Goal: Information Seeking & Learning: Learn about a topic

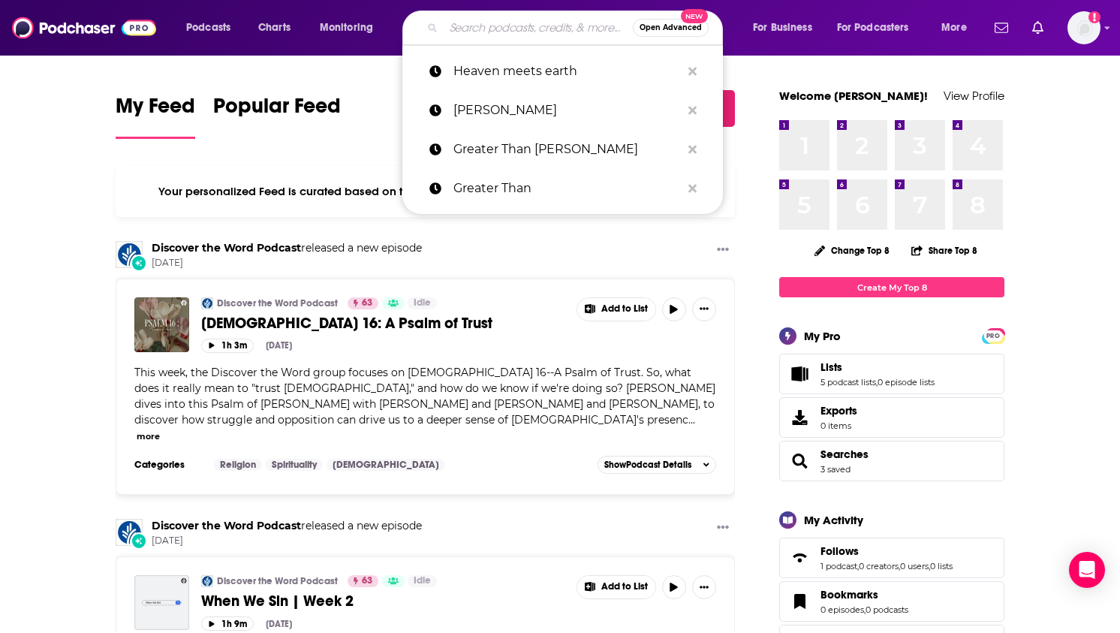
click at [543, 32] on input "Search podcasts, credits, & more..." at bounding box center [538, 28] width 189 height 24
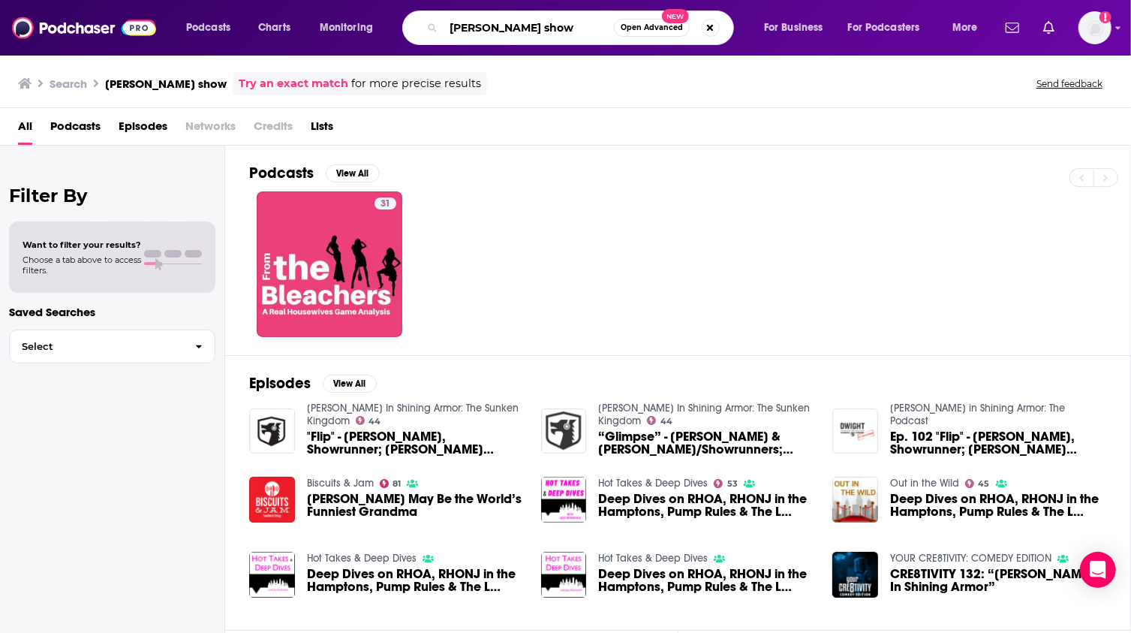
click at [584, 26] on input "[PERSON_NAME] show" at bounding box center [529, 28] width 170 height 24
type input "l"
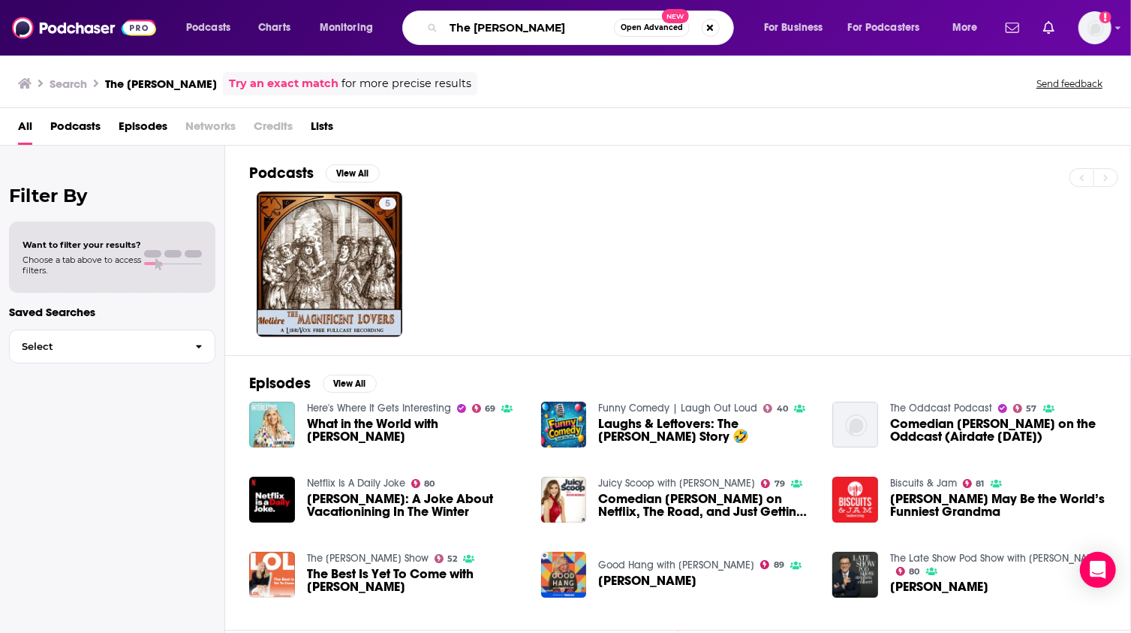
drag, startPoint x: 580, startPoint y: 28, endPoint x: 450, endPoint y: 28, distance: 130.6
click at [450, 28] on input "The [PERSON_NAME]" at bounding box center [529, 28] width 170 height 24
type input "[PERSON_NAME]"
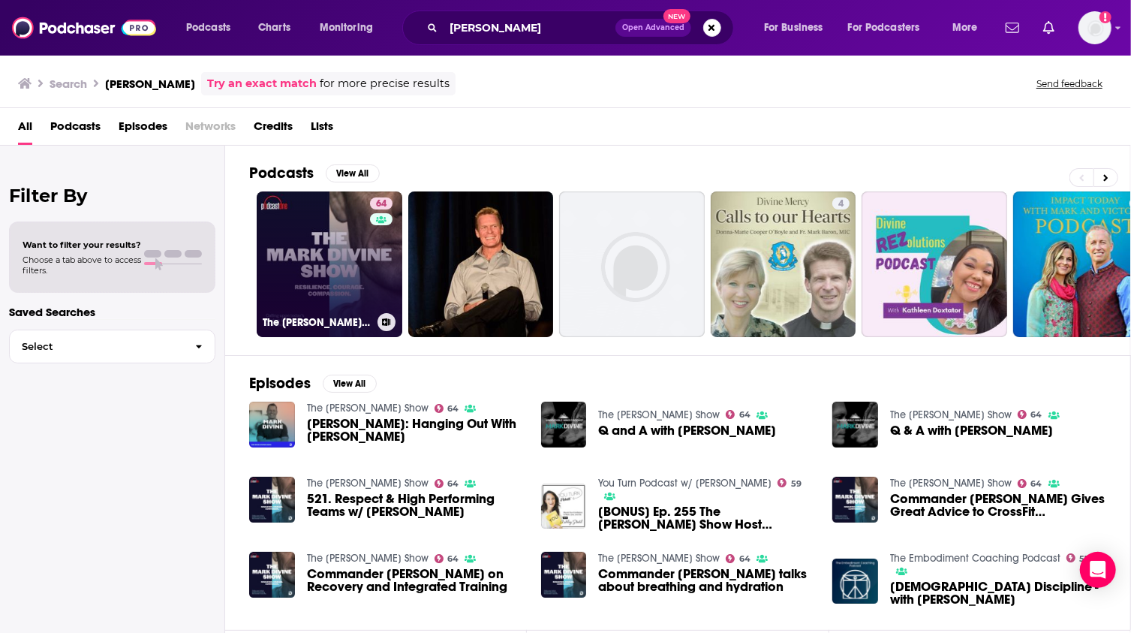
click at [321, 262] on link "64 The [PERSON_NAME] Show" at bounding box center [330, 264] width 146 height 146
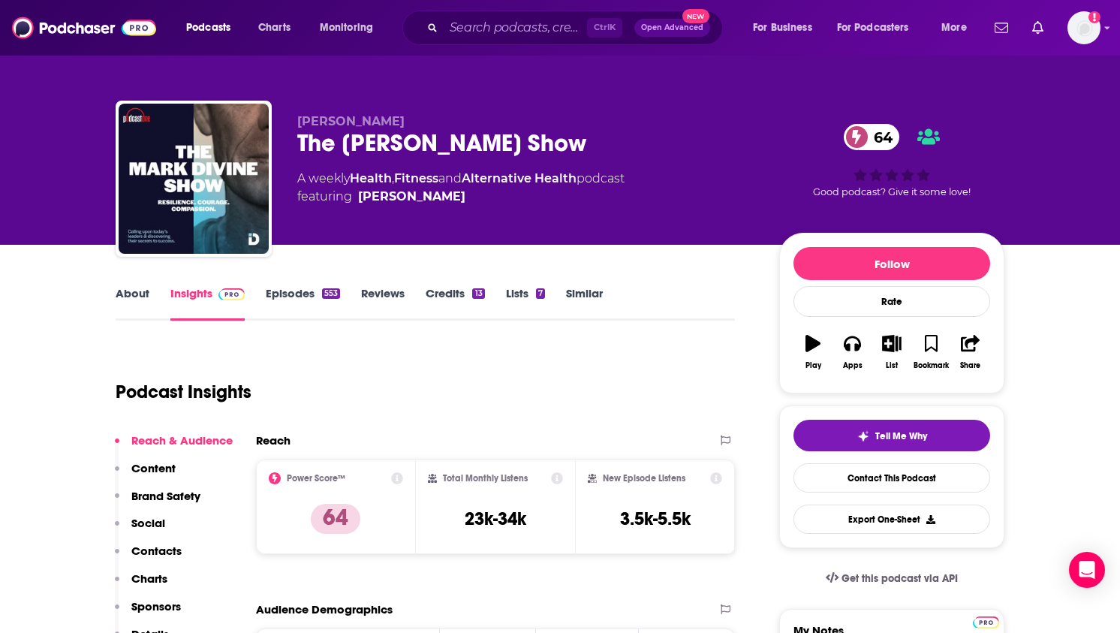
click at [282, 291] on link "Episodes 553" at bounding box center [303, 303] width 74 height 35
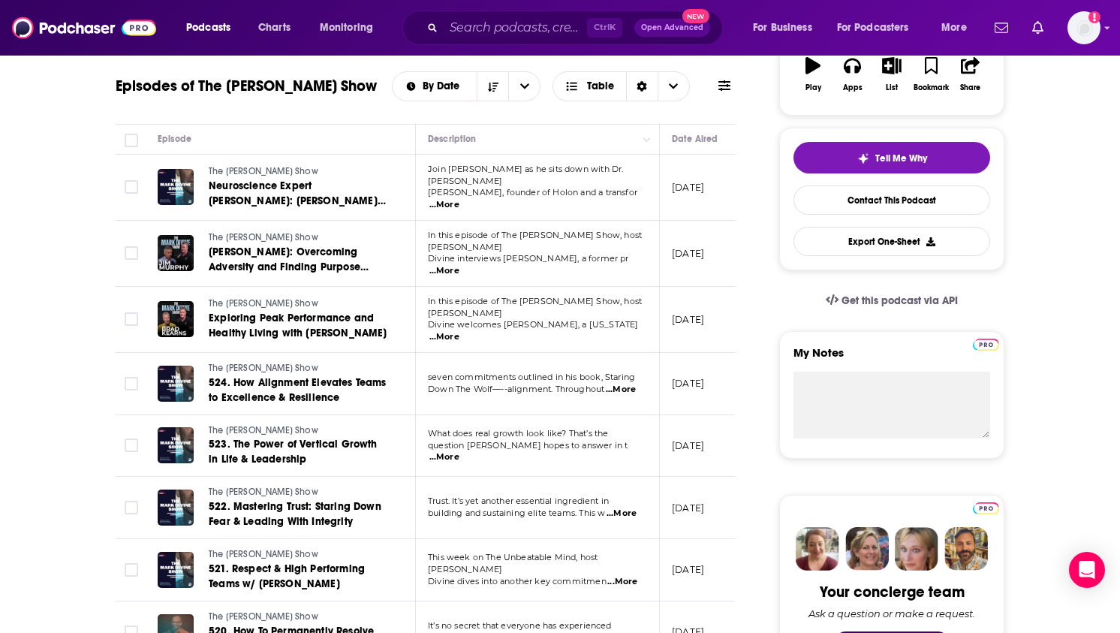
scroll to position [300, 0]
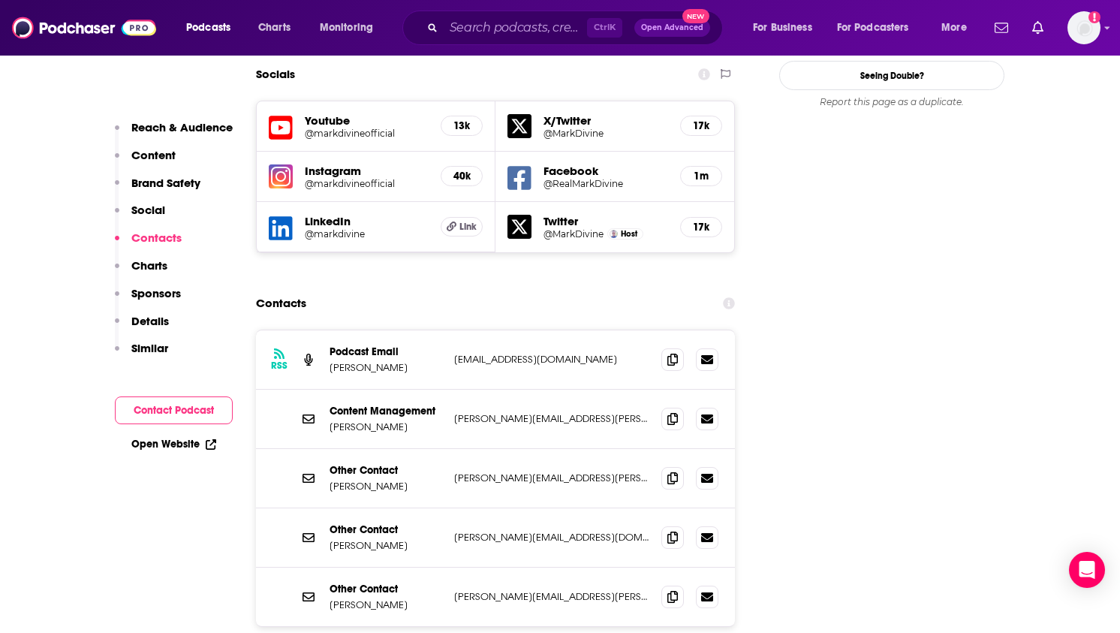
scroll to position [1726, 0]
